Goal: Transaction & Acquisition: Book appointment/travel/reservation

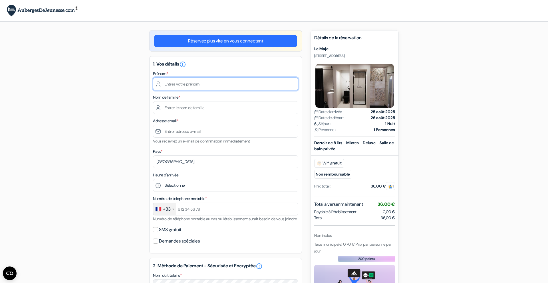
click at [221, 84] on input "text" at bounding box center [225, 84] width 145 height 13
type input "gaultier"
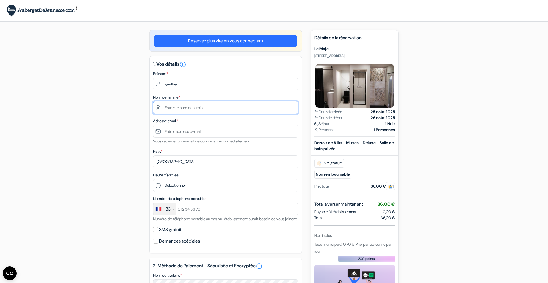
type input "Delhalle"
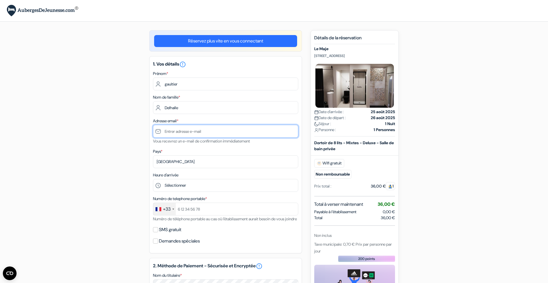
type input "[EMAIL_ADDRESS][DOMAIN_NAME]"
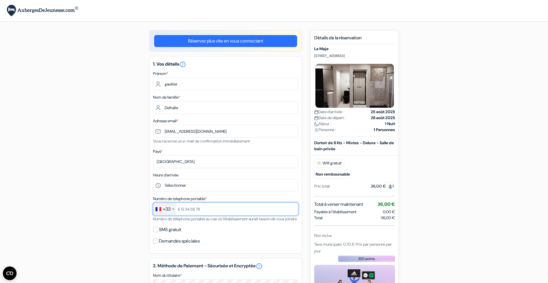
type input "+33651418141"
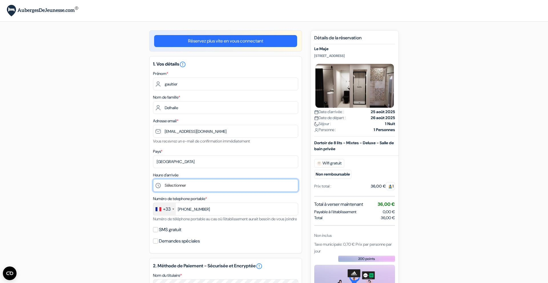
click at [194, 184] on select "Sélectionner 1:00 2:00 3:00 4:00 5:00 6:00 7:00 8:00 9:00 10:00 11:00 12:00 13:…" at bounding box center [225, 185] width 145 height 13
click at [153, 179] on select "Sélectionner 1:00 2:00 3:00 4:00 5:00 6:00 7:00 8:00 9:00 10:00 11:00 12:00 13:…" at bounding box center [225, 185] width 145 height 13
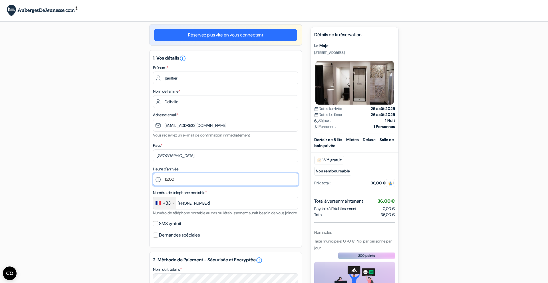
scroll to position [9, 0]
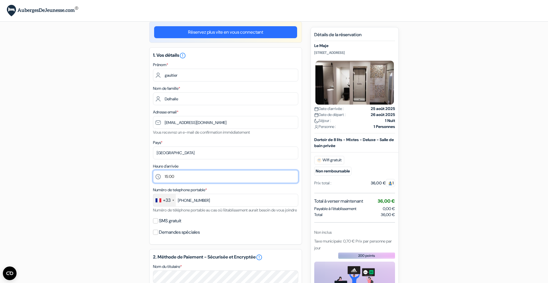
click at [189, 175] on select "Sélectionner 1:00 2:00 3:00 4:00 5:00 6:00 7:00 8:00 9:00 10:00 11:00 12:00 13:…" at bounding box center [225, 176] width 145 height 13
select select "14"
click at [153, 170] on select "Sélectionner 1:00 2:00 3:00 4:00 5:00 6:00 7:00 8:00 9:00 10:00 11:00 12:00 13:…" at bounding box center [225, 176] width 145 height 13
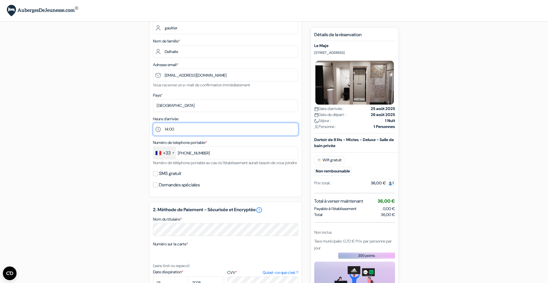
scroll to position [56, 0]
click at [158, 177] on div "SMS gratuit" at bounding box center [225, 173] width 145 height 8
click at [157, 176] on input "SMS gratuit" at bounding box center [155, 173] width 5 height 5
checkbox input "true"
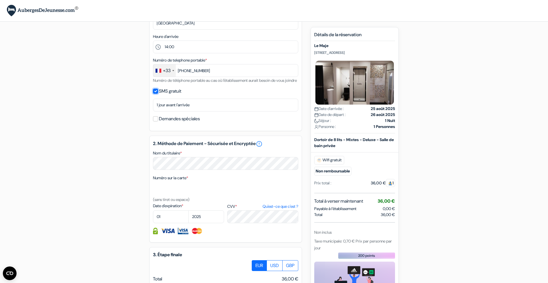
scroll to position [142, 0]
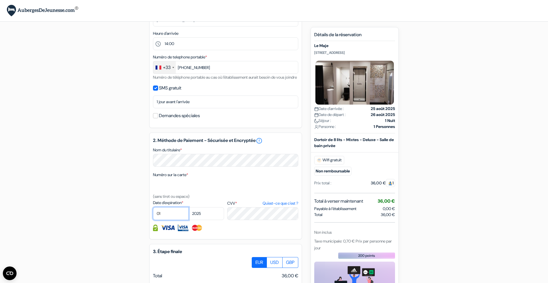
click at [173, 220] on select "01 02 03 04 05 06 07 08 09 10 11 12" at bounding box center [171, 213] width 36 height 13
select select "03"
click at [153, 214] on select "01 02 03 04 05 06 07 08 09 10 11 12" at bounding box center [171, 213] width 36 height 13
click at [207, 220] on select "2025 2026 2027 2028 2029 2030 2031 2032 2033 2034 2035 2036 2037 2038 2039 2040…" at bounding box center [206, 213] width 36 height 13
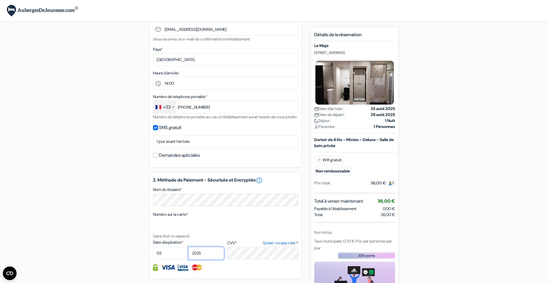
scroll to position [103, 0]
click at [197, 255] on select "2025 2026 2027 2028 2029 2030 2031 2032 2033 2034 2035 2036 2037 2038 2039 2040…" at bounding box center [206, 252] width 36 height 13
select select "2028"
click at [188, 253] on select "2025 2026 2027 2028 2029 2030 2031 2032 2033 2034 2035 2036 2037 2038 2039 2040…" at bounding box center [206, 252] width 36 height 13
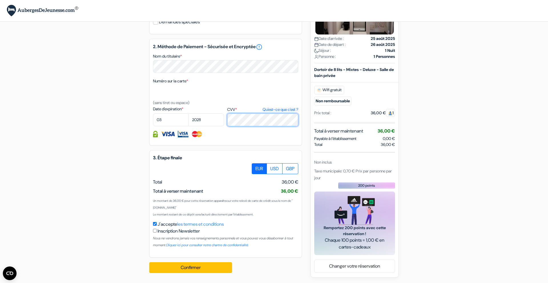
scroll to position [243, 0]
click at [198, 270] on button "Confirmer Loading..." at bounding box center [190, 267] width 83 height 11
